Goal: Browse casually: Explore the website without a specific task or goal

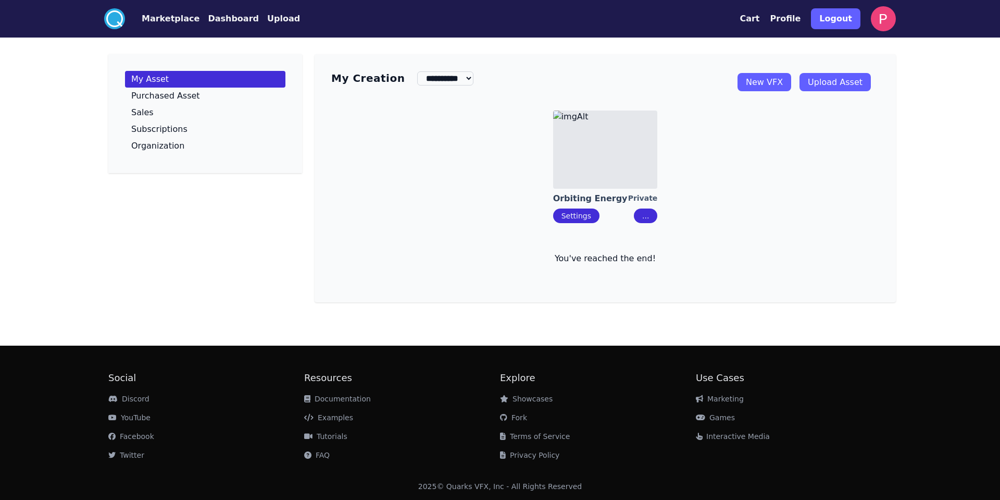
click at [168, 22] on button "Marketplace" at bounding box center [171, 19] width 58 height 13
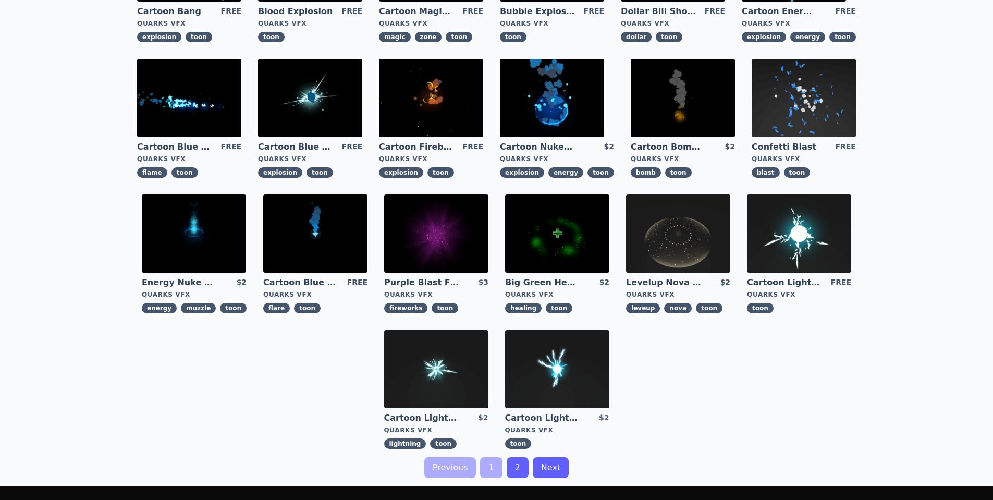
scroll to position [188, 0]
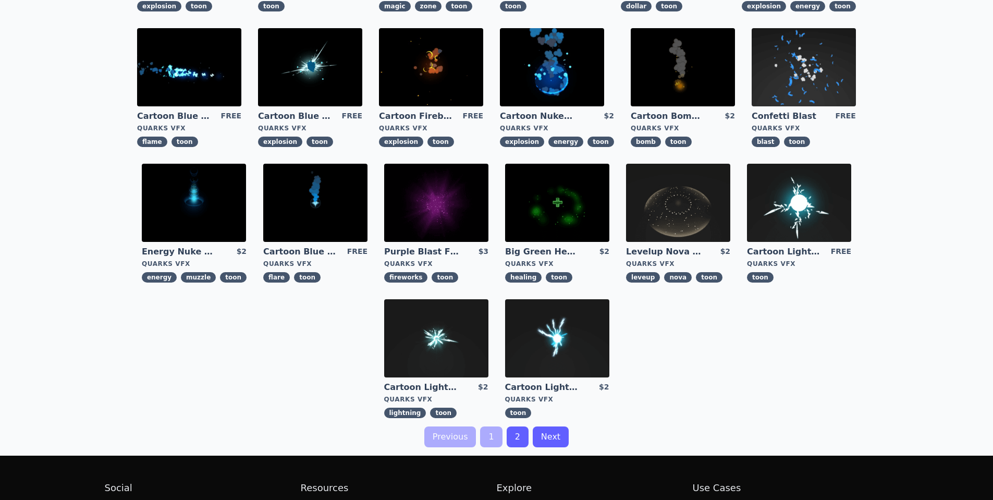
click at [517, 443] on link "2" at bounding box center [517, 436] width 22 height 21
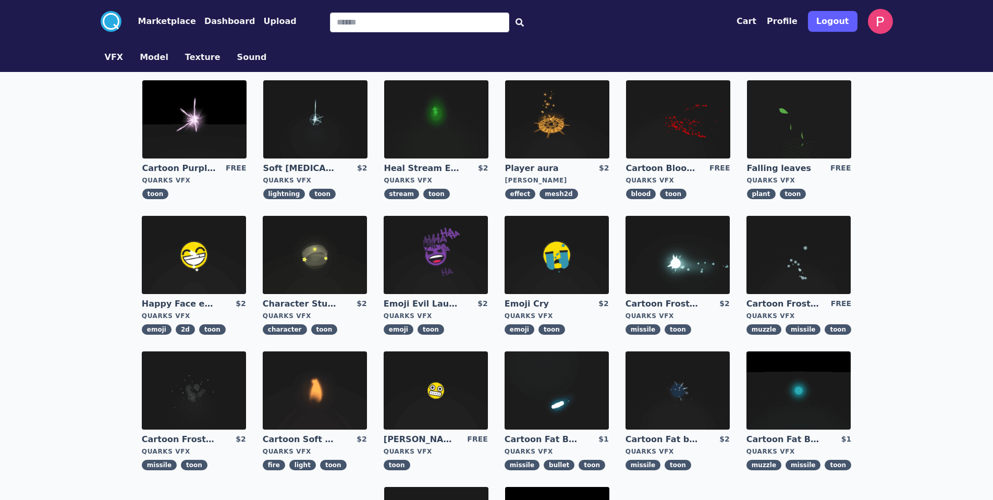
click at [339, 279] on img at bounding box center [315, 255] width 104 height 78
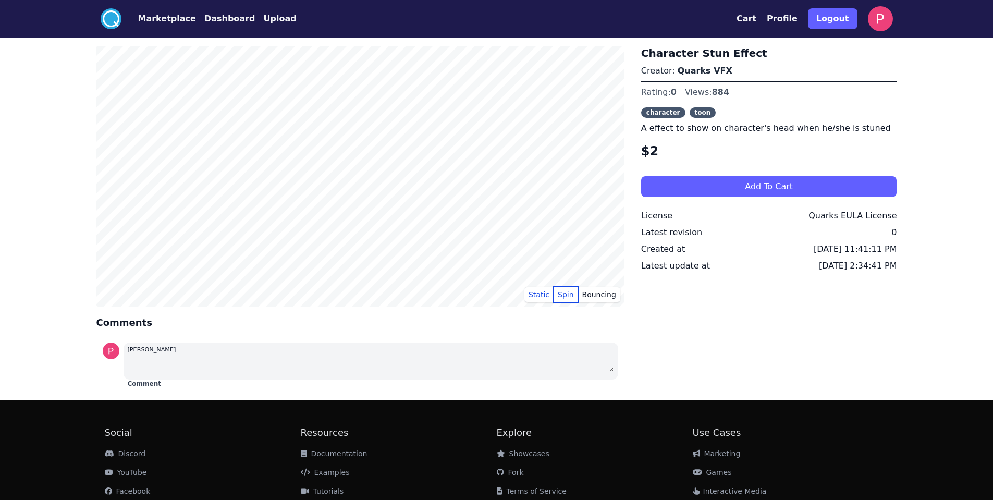
click at [572, 296] on button "Spin" at bounding box center [565, 295] width 24 height 16
click at [547, 295] on button "Static" at bounding box center [538, 295] width 29 height 16
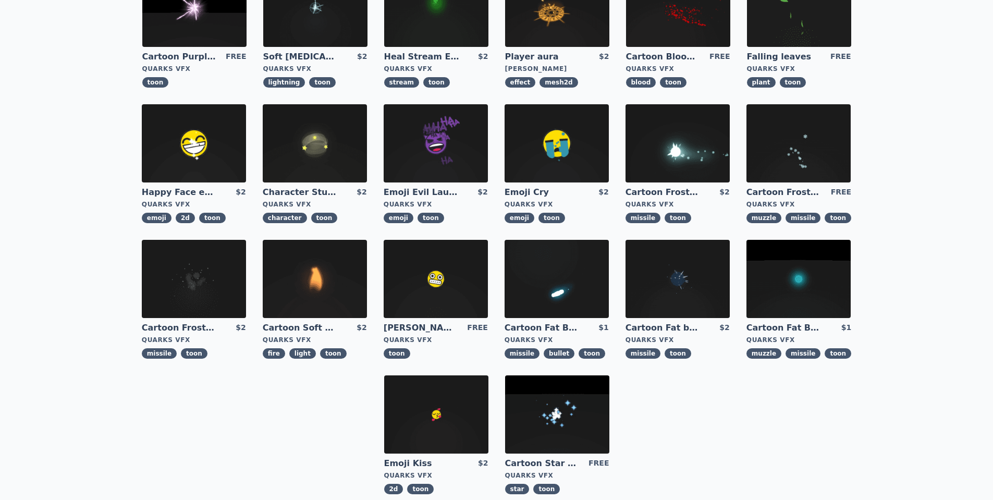
scroll to position [125, 0]
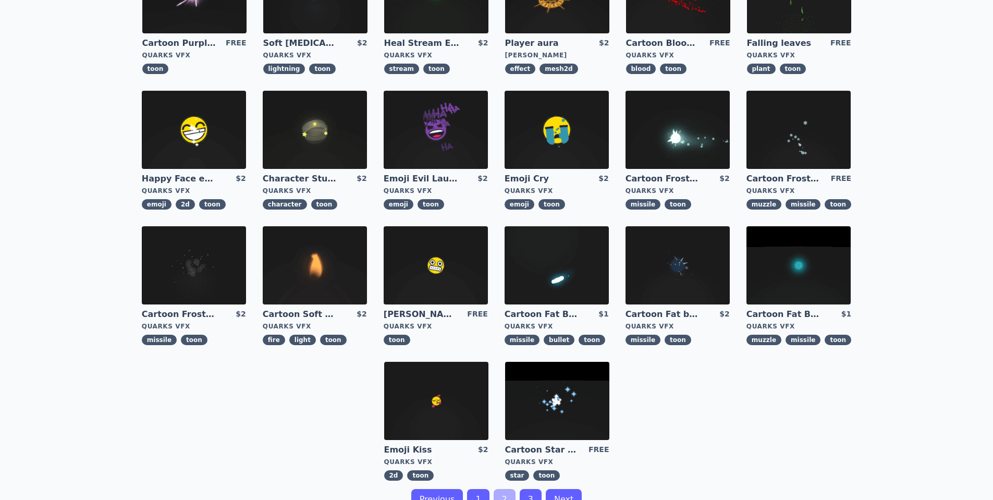
click at [563, 265] on img at bounding box center [556, 265] width 104 height 78
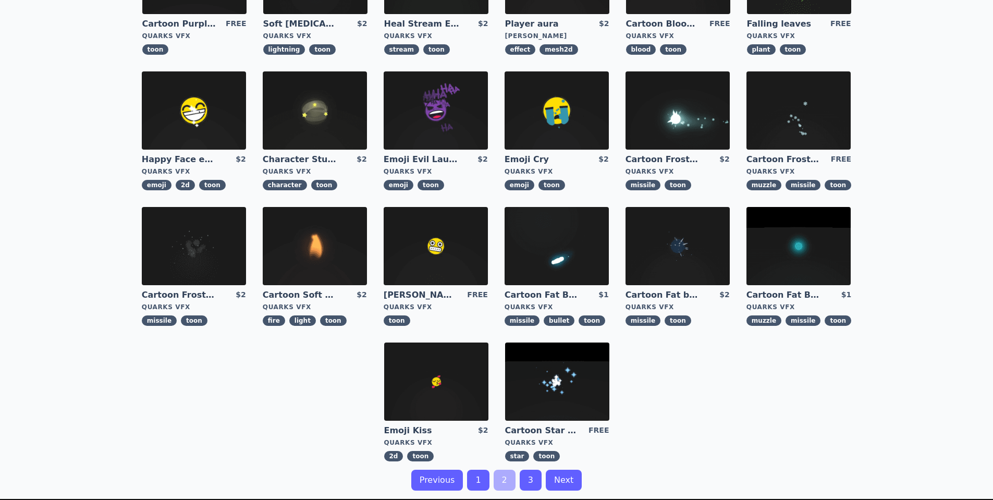
scroll to position [188, 0]
